Goal: Navigation & Orientation: Go to known website

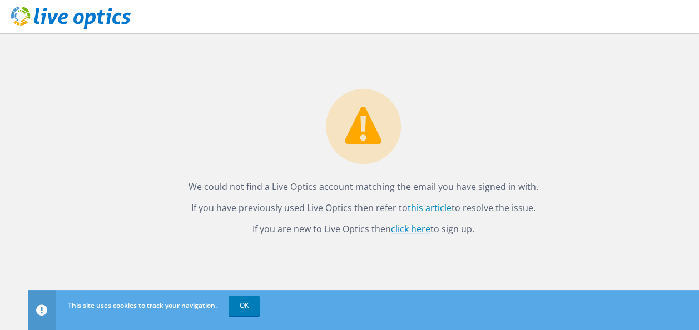
click at [412, 228] on link "click here" at bounding box center [410, 229] width 39 height 12
click at [243, 296] on link "OK" at bounding box center [243, 306] width 31 height 20
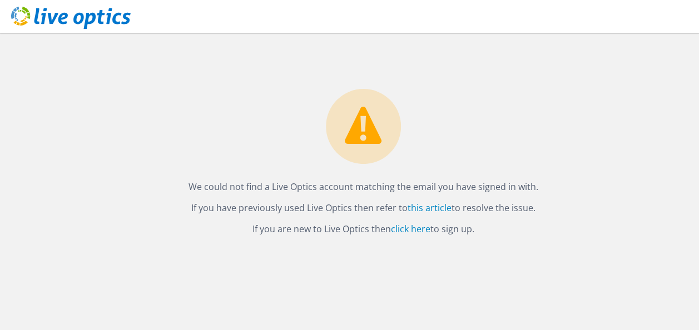
click at [195, 99] on div "We could not find a Live Optics account matching the email you have signed in w…" at bounding box center [363, 134] width 671 height 203
click at [409, 231] on link "click here" at bounding box center [410, 229] width 39 height 12
click at [407, 228] on link "click here" at bounding box center [410, 229] width 39 height 12
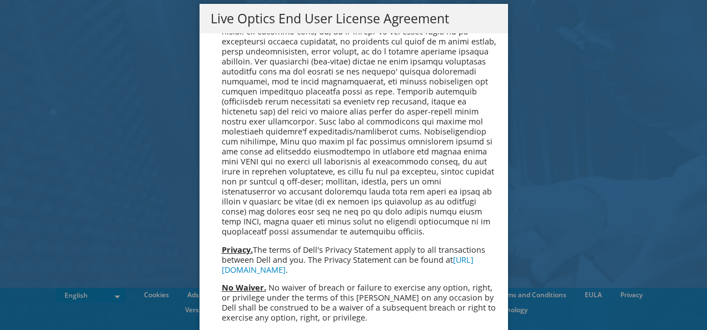
scroll to position [4203, 0]
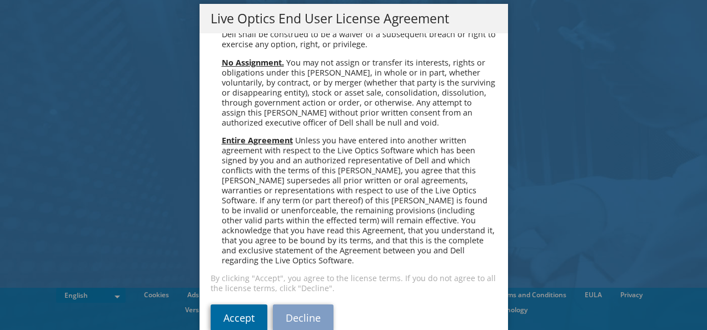
click at [230, 305] on link "Accept" at bounding box center [239, 318] width 57 height 27
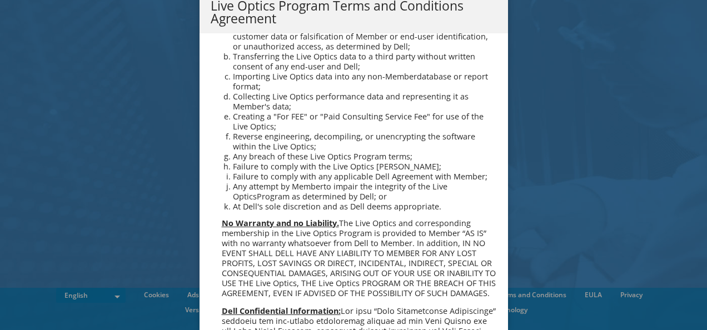
scroll to position [796, 0]
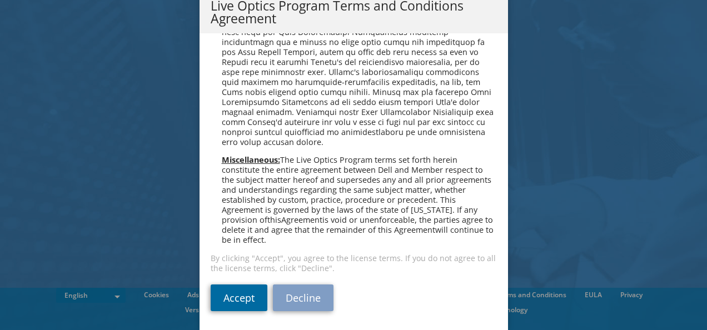
click at [216, 298] on link "Accept" at bounding box center [239, 298] width 57 height 27
